Goal: Task Accomplishment & Management: Use online tool/utility

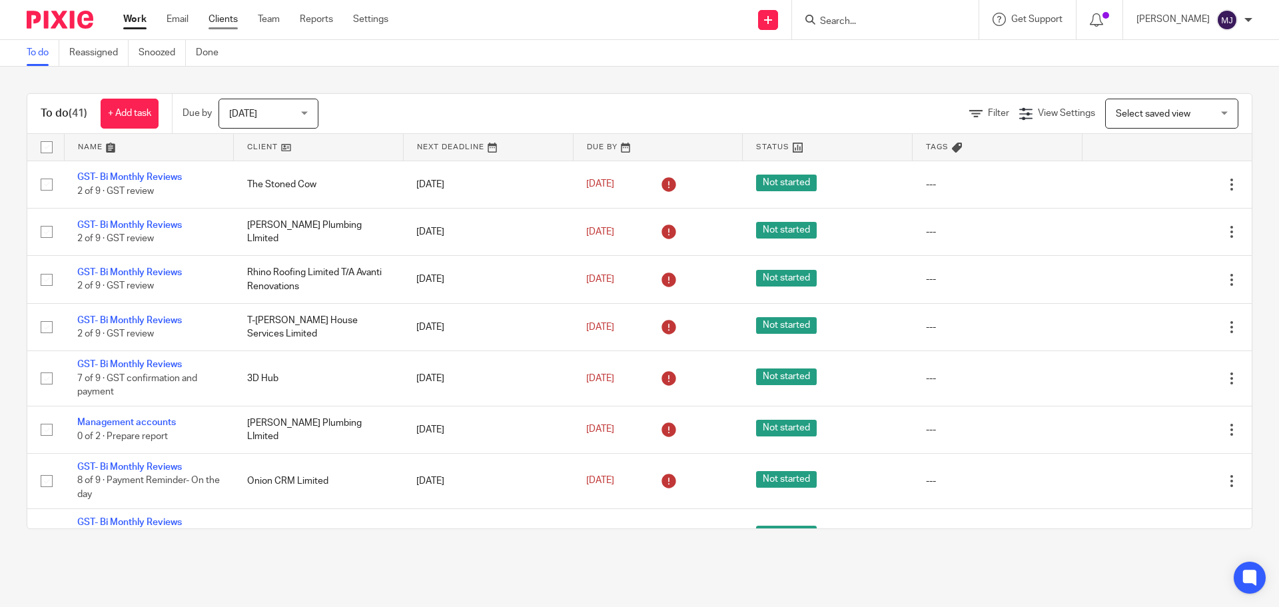
click at [227, 16] on link "Clients" at bounding box center [223, 19] width 29 height 13
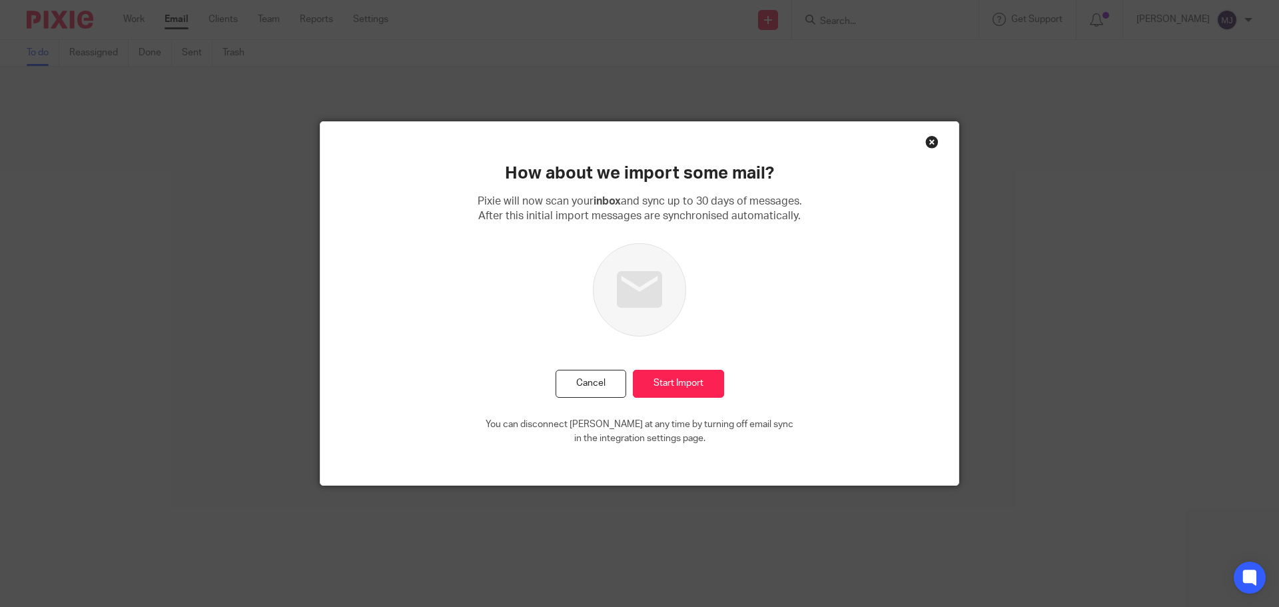
click at [928, 142] on div "Close this dialog window" at bounding box center [931, 141] width 13 height 13
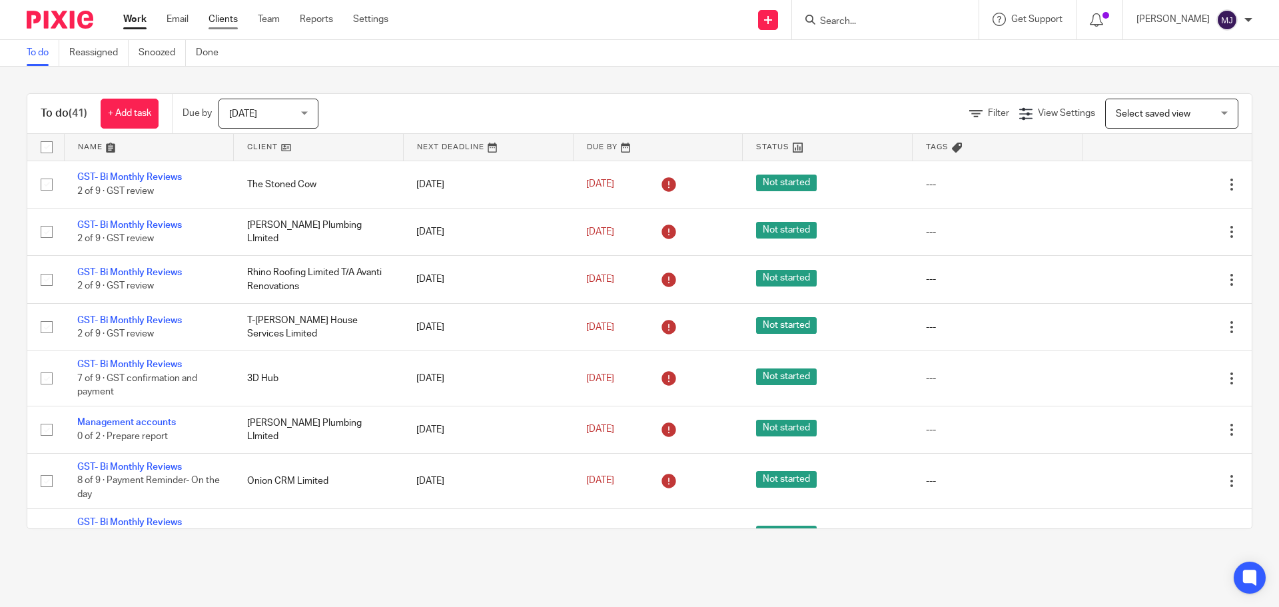
click at [219, 23] on link "Clients" at bounding box center [223, 19] width 29 height 13
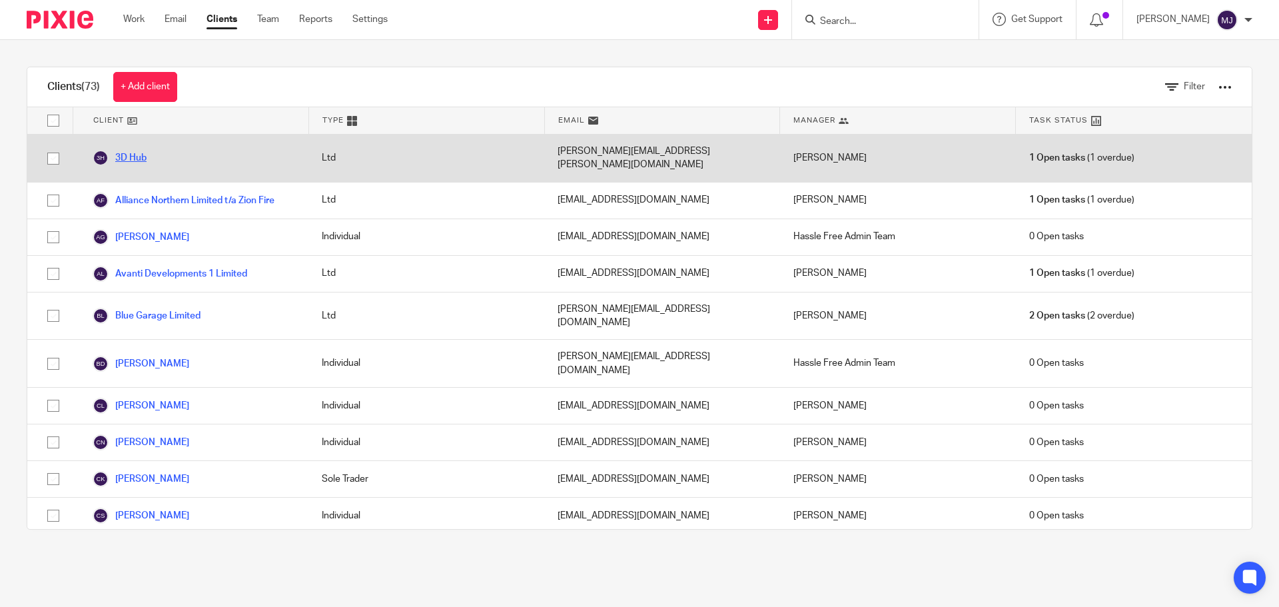
click at [139, 150] on link "3D Hub" at bounding box center [120, 158] width 54 height 16
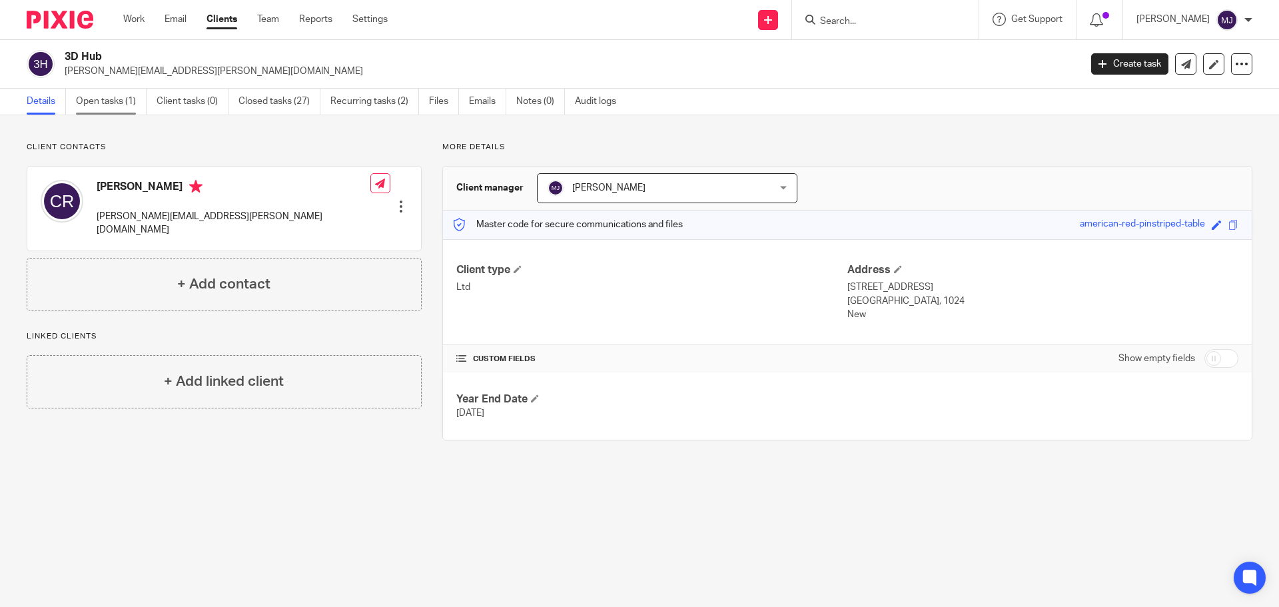
click at [116, 104] on link "Open tasks (1)" at bounding box center [111, 102] width 71 height 26
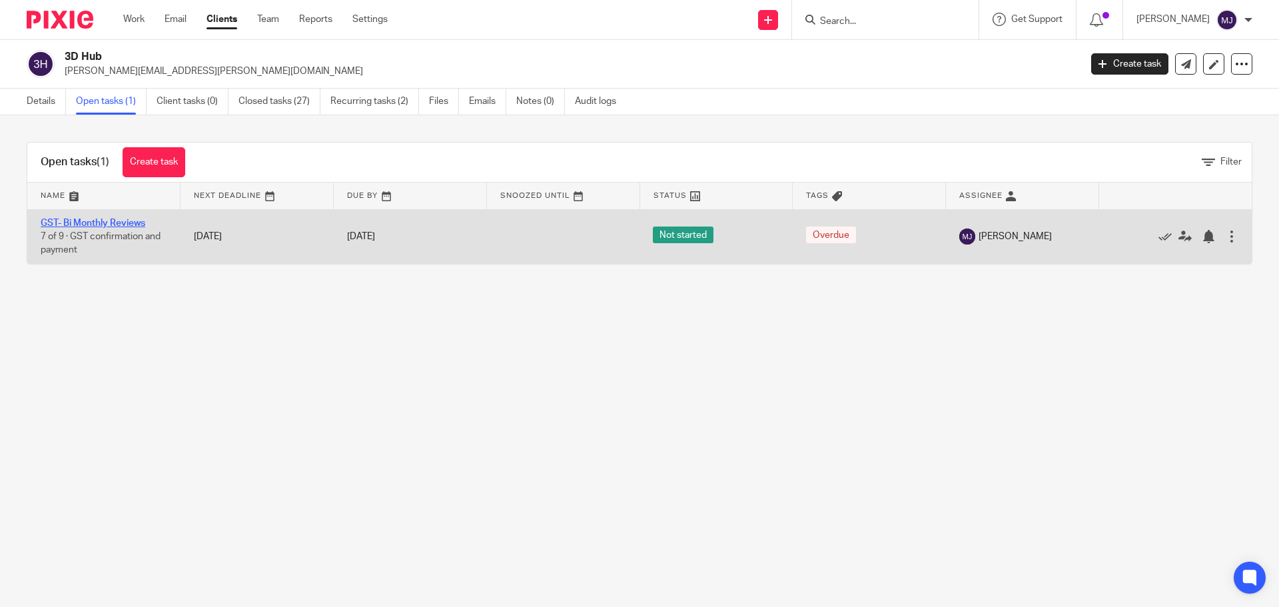
click at [131, 223] on link "GST- Bi Monthly Reviews" at bounding box center [93, 223] width 105 height 9
